Goal: Task Accomplishment & Management: Use online tool/utility

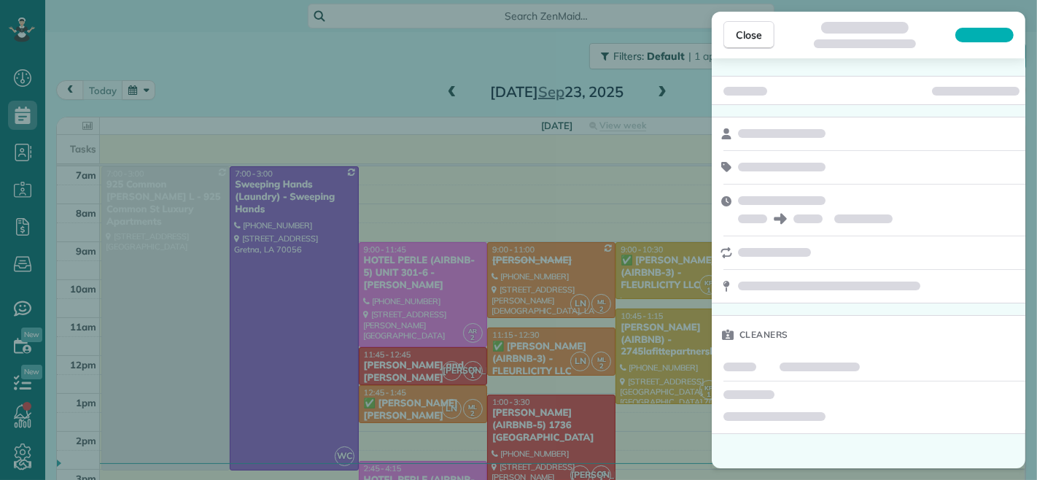
scroll to position [6, 6]
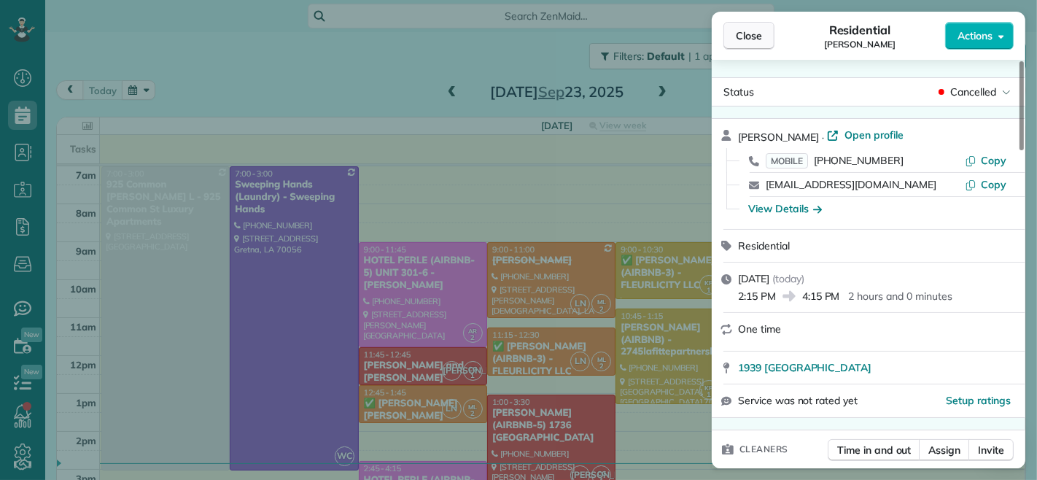
click at [746, 31] on span "Close" at bounding box center [749, 35] width 26 height 15
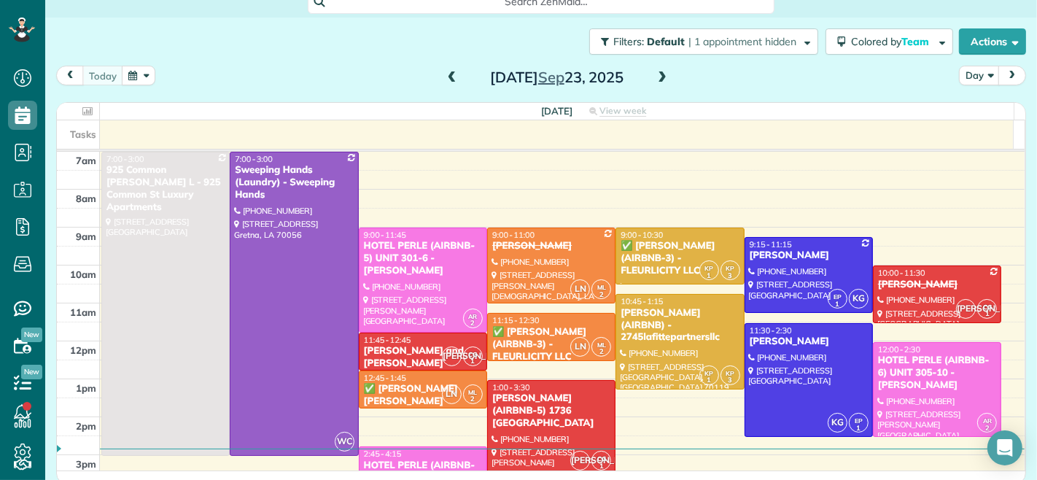
scroll to position [18, 0]
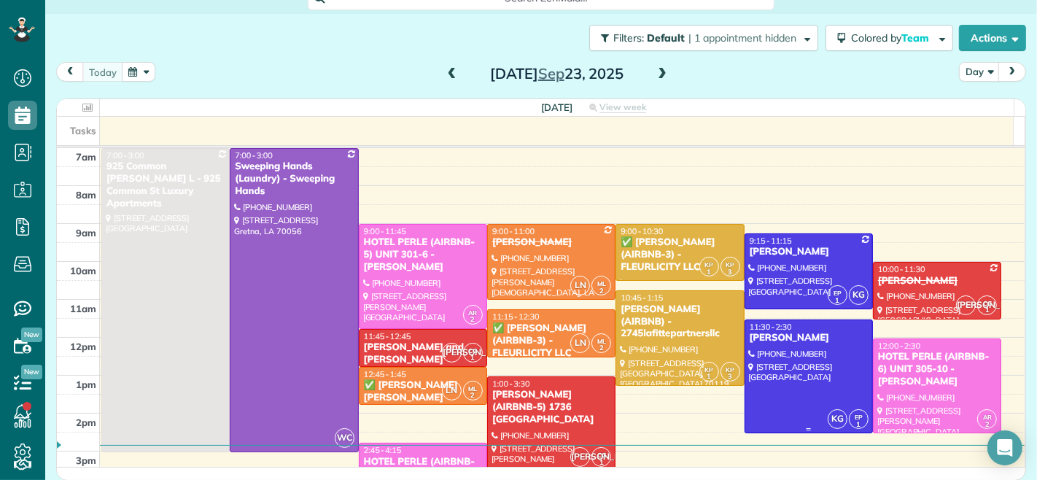
click at [797, 348] on div at bounding box center [808, 376] width 127 height 113
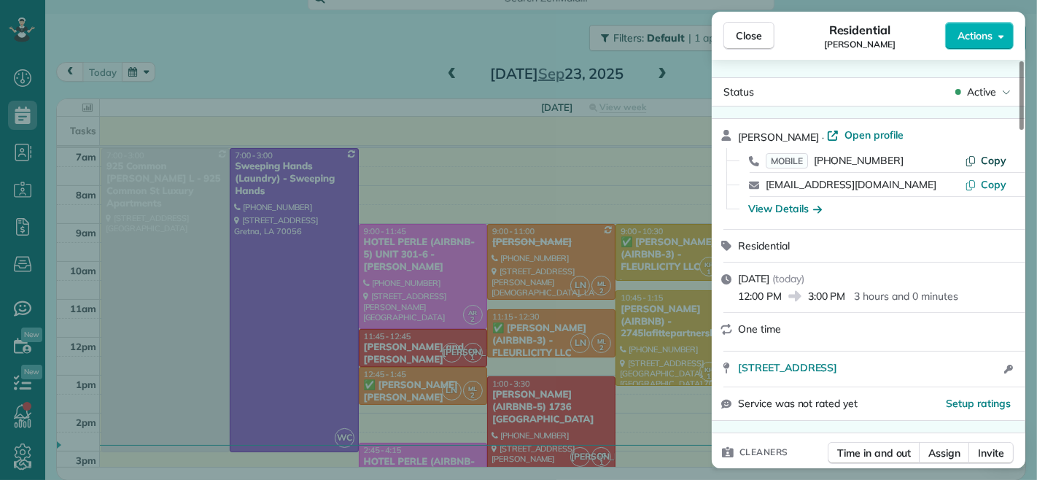
click at [979, 163] on button "Copy" at bounding box center [986, 160] width 42 height 15
